Goal: Task Accomplishment & Management: Use online tool/utility

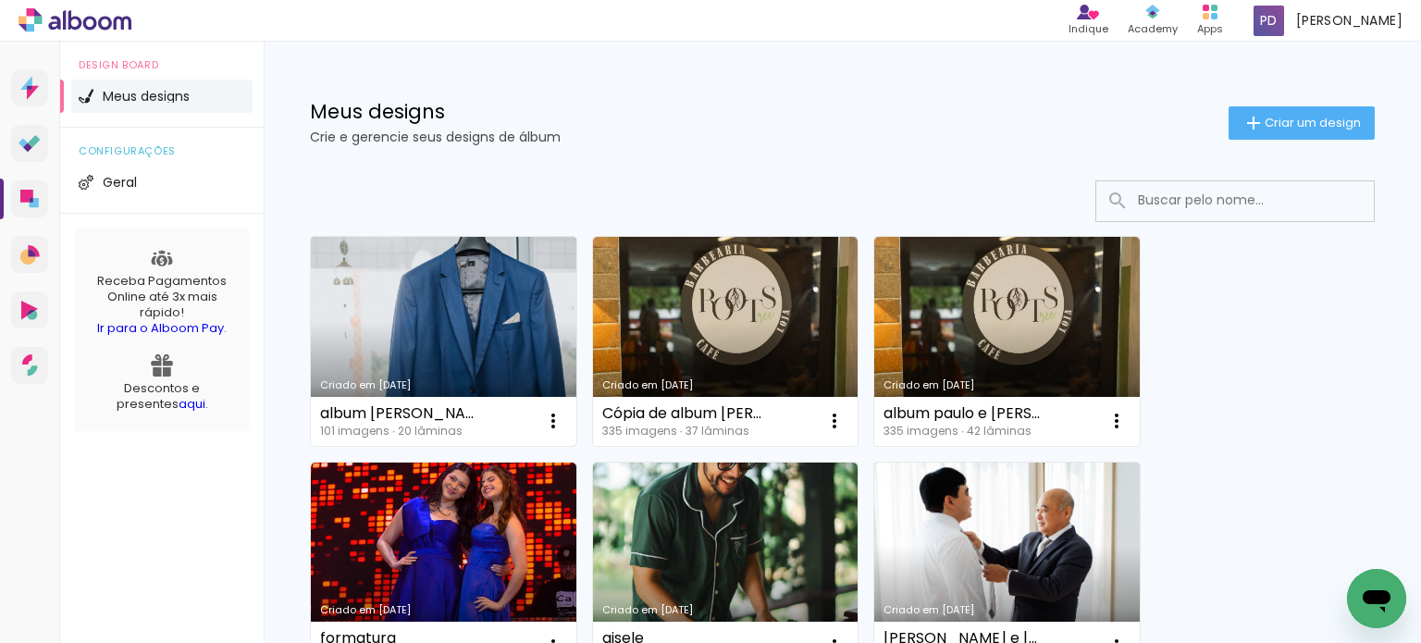
click at [514, 317] on link "Criado em [DATE]" at bounding box center [443, 341] width 265 height 209
click at [433, 356] on link "Criado em [DATE]" at bounding box center [443, 341] width 265 height 209
click at [411, 314] on link "Criado em [DATE]" at bounding box center [443, 341] width 265 height 209
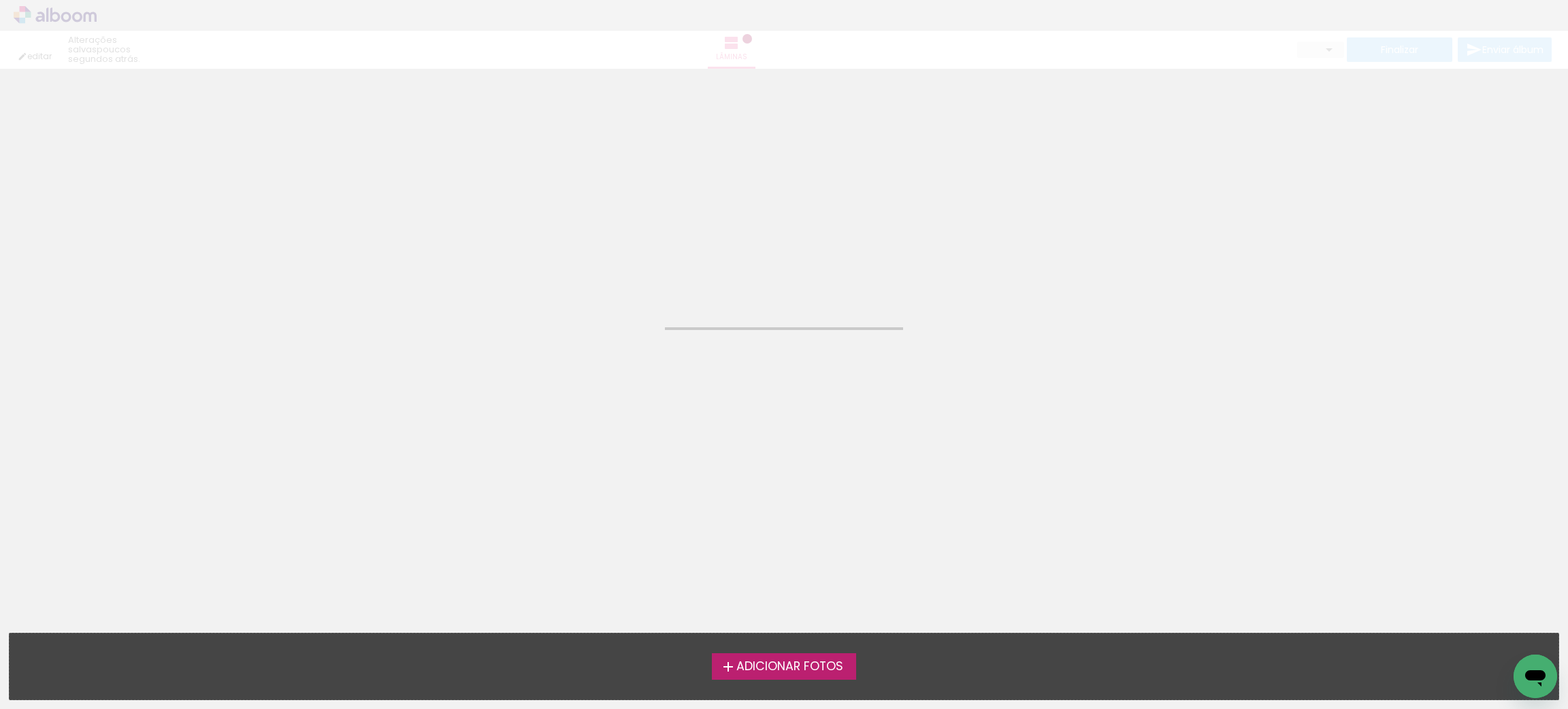
drag, startPoint x: 0, startPoint y: 0, endPoint x: 1050, endPoint y: 558, distance: 1189.1
click at [1050, 558] on neon-animated-pages "Confirmar Cancelar" at bounding box center [784, 388] width 1568 height 640
